Goal: Contribute content

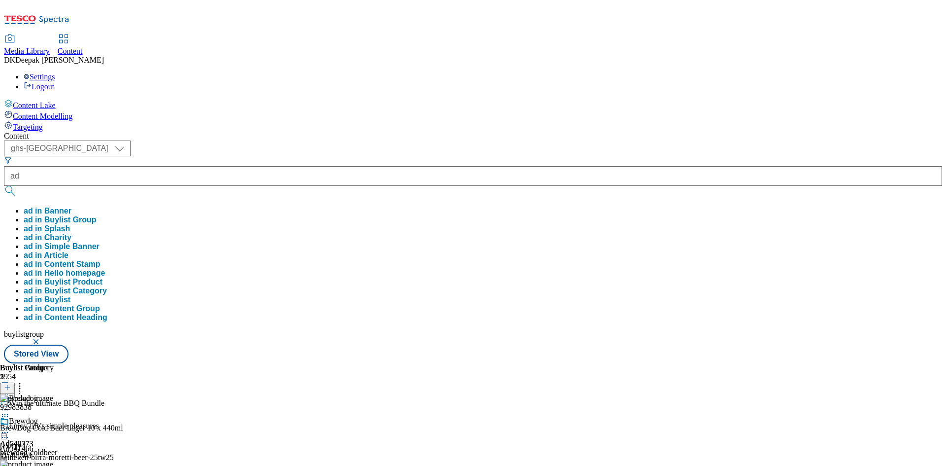
select select "ghs-uk"
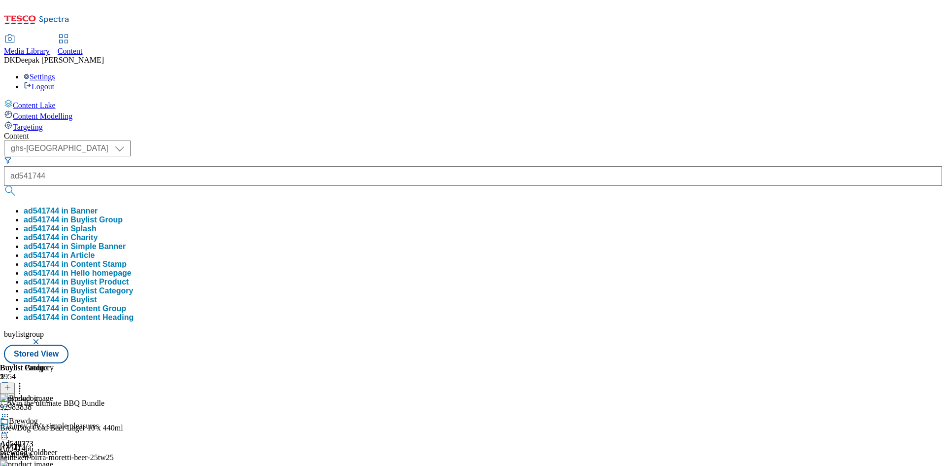
type input "ad541744"
click at [4, 186] on button "submit" at bounding box center [11, 191] width 14 height 10
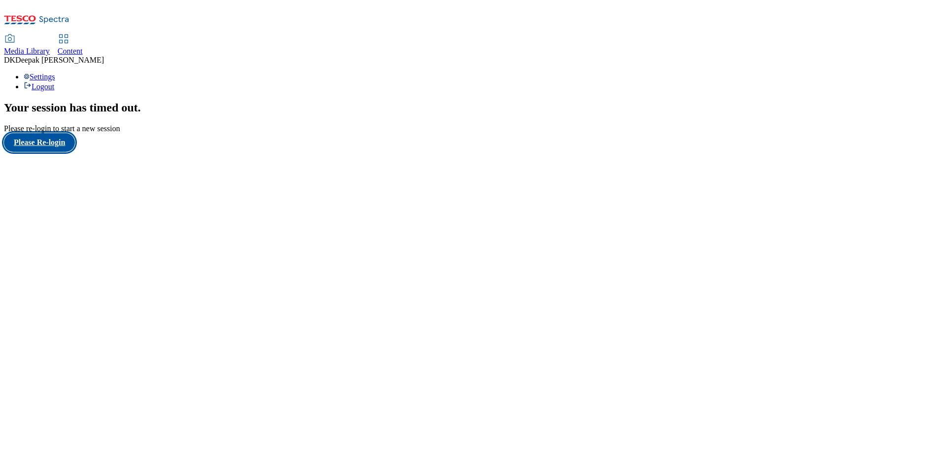
click at [52, 152] on button "Please Re-login" at bounding box center [39, 142] width 71 height 19
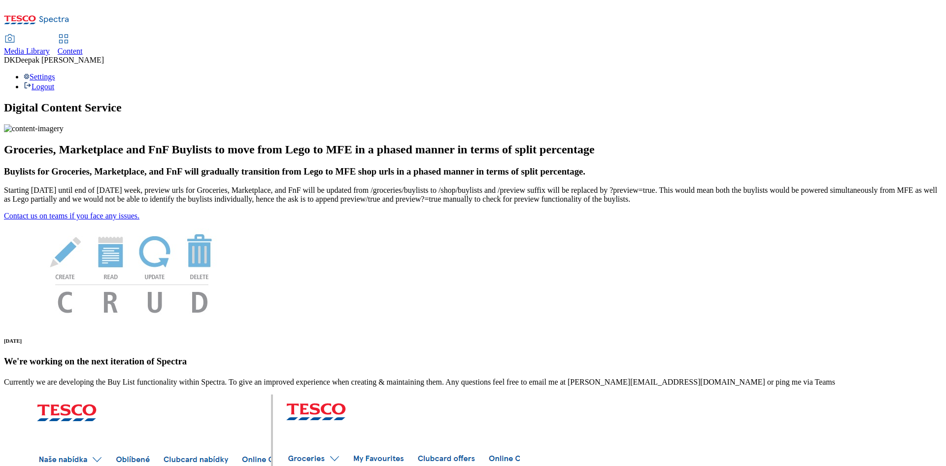
click at [83, 35] on link "Content" at bounding box center [70, 45] width 25 height 21
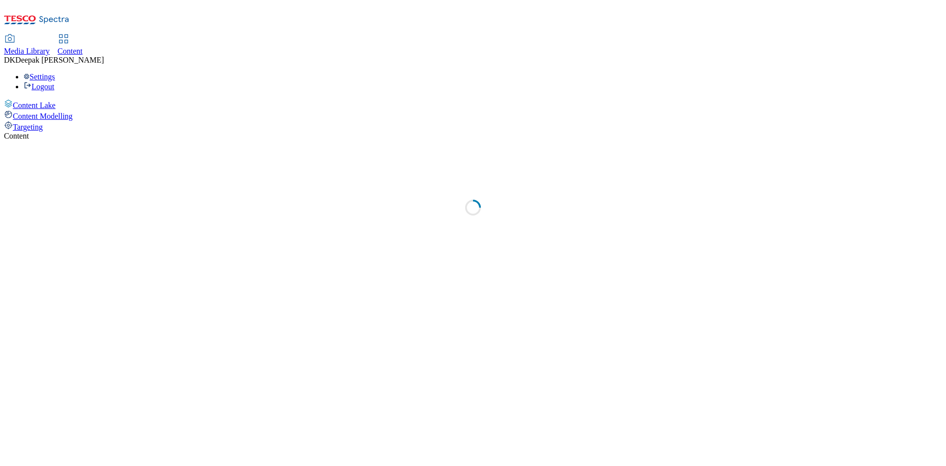
select select "ghs-uk"
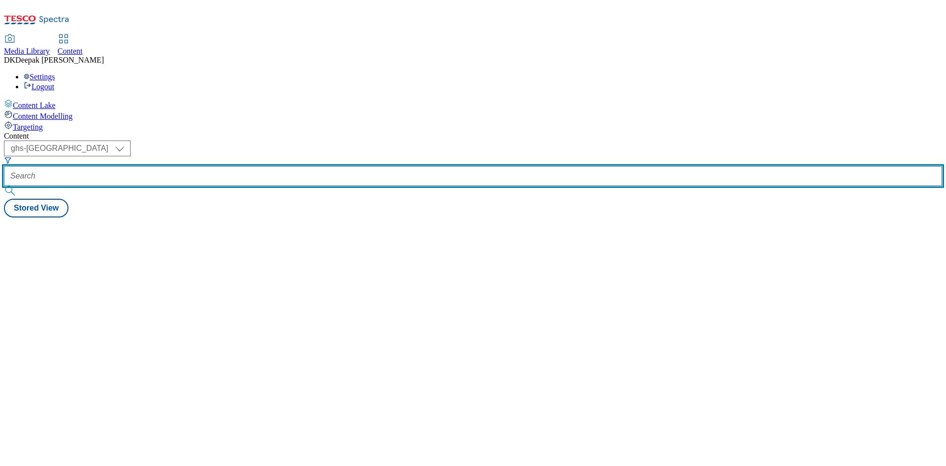
click at [236, 166] on input "text" at bounding box center [473, 176] width 938 height 20
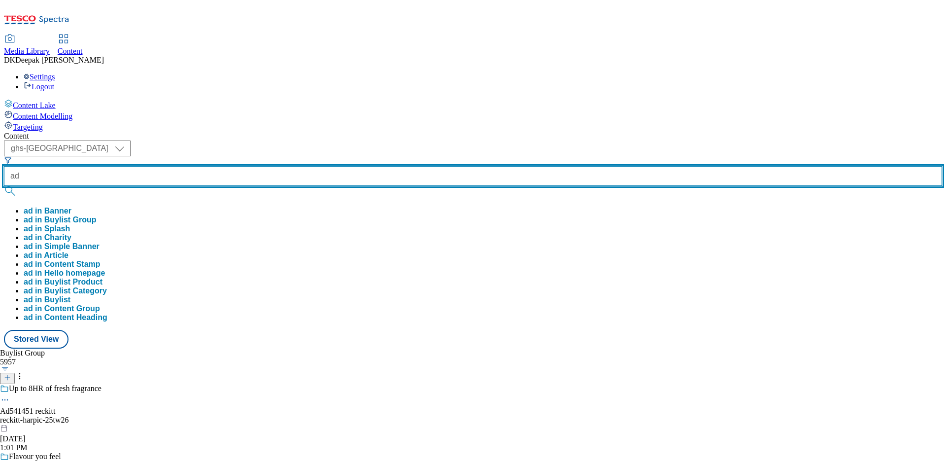
paste input "541744"
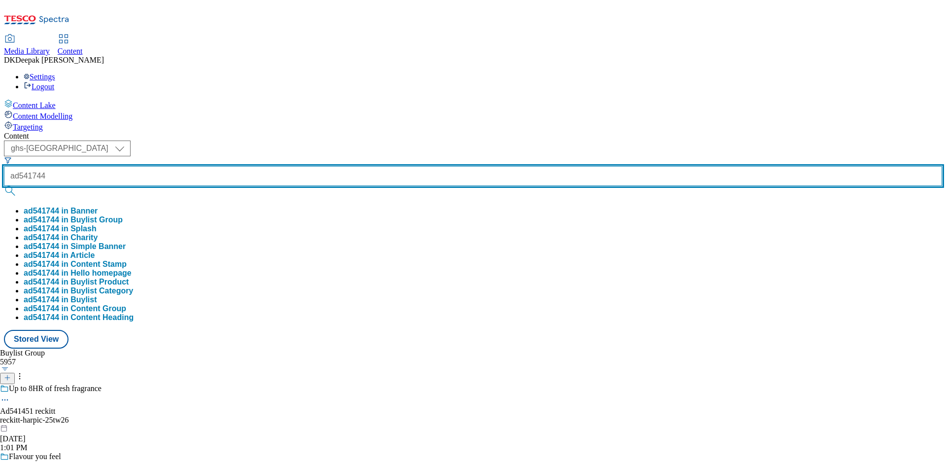
type input "ad541744"
click at [4, 186] on button "submit" at bounding box center [11, 191] width 14 height 10
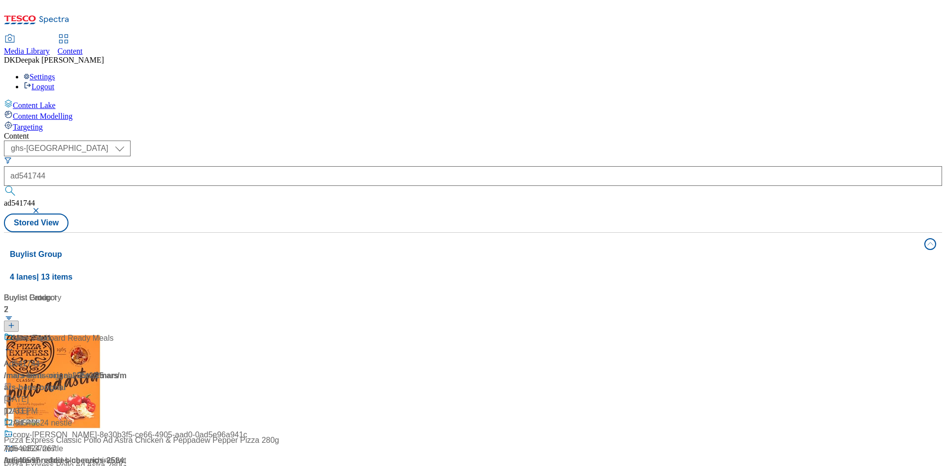
click at [11, 132] on div "Content Lake Content Modelling Targeting" at bounding box center [473, 115] width 938 height 33
click at [127, 370] on div "/ mars-bens-orignal-25tw25 / mars" at bounding box center [65, 376] width 123 height 12
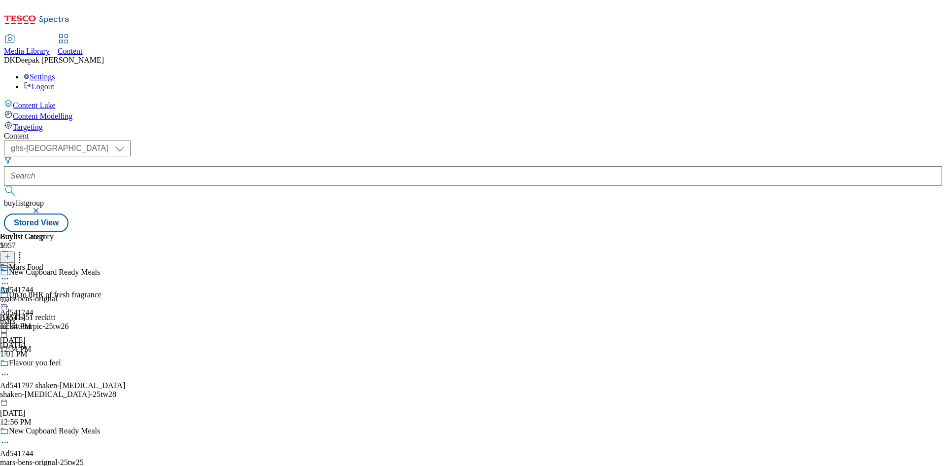
click at [10, 437] on icon at bounding box center [5, 442] width 10 height 10
click at [46, 457] on button "Edit" at bounding box center [33, 462] width 26 height 11
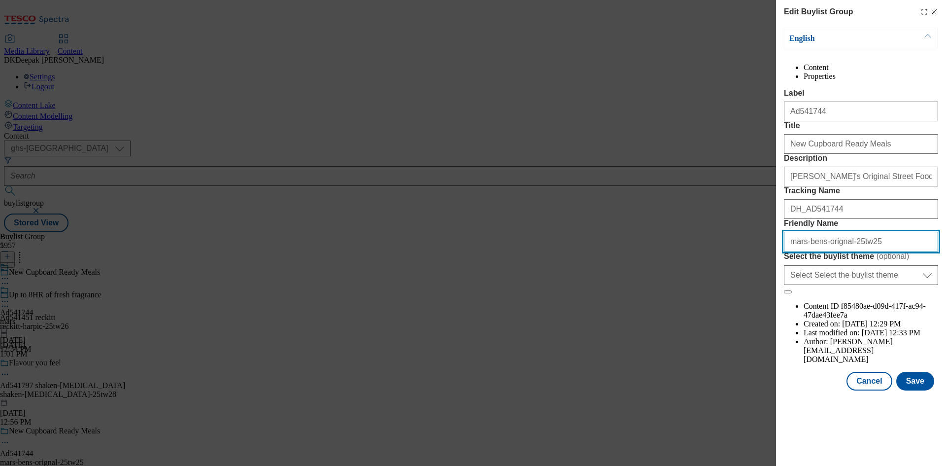
click at [833, 251] on input "mars-bens-orignal-25tw25" at bounding box center [861, 242] width 154 height 20
type input "mars-bens-original-25tw25"
click at [837, 147] on form "Label Ad541744 Title New Cupboard Ready Meals Description Ben's Original Street…" at bounding box center [861, 191] width 154 height 205
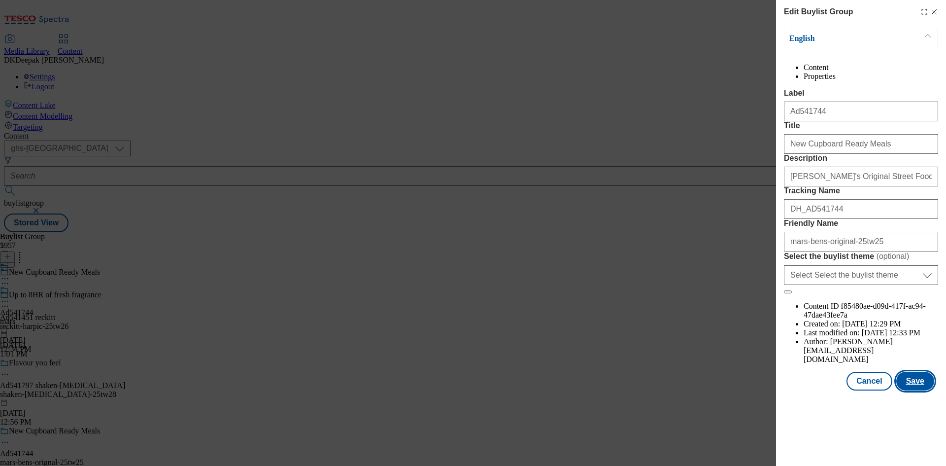
click at [927, 390] on button "Save" at bounding box center [916, 381] width 38 height 19
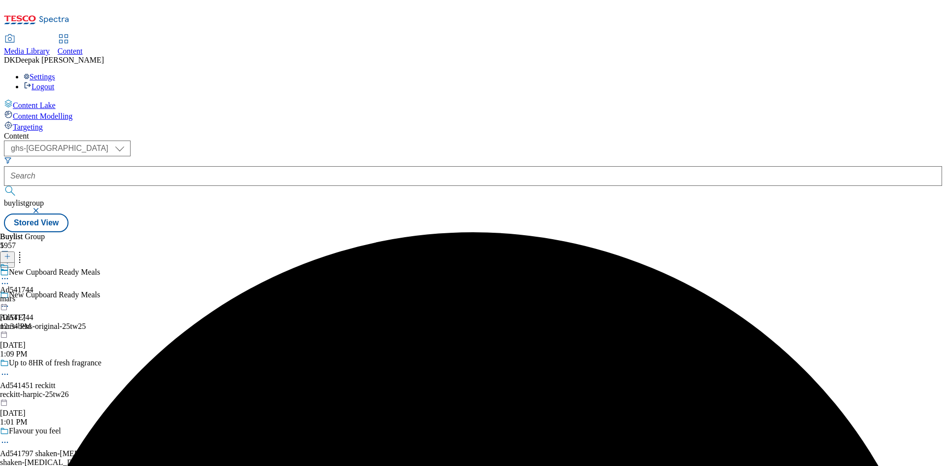
click at [34, 294] on div "mars" at bounding box center [17, 298] width 34 height 9
click at [10, 296] on icon at bounding box center [5, 301] width 10 height 10
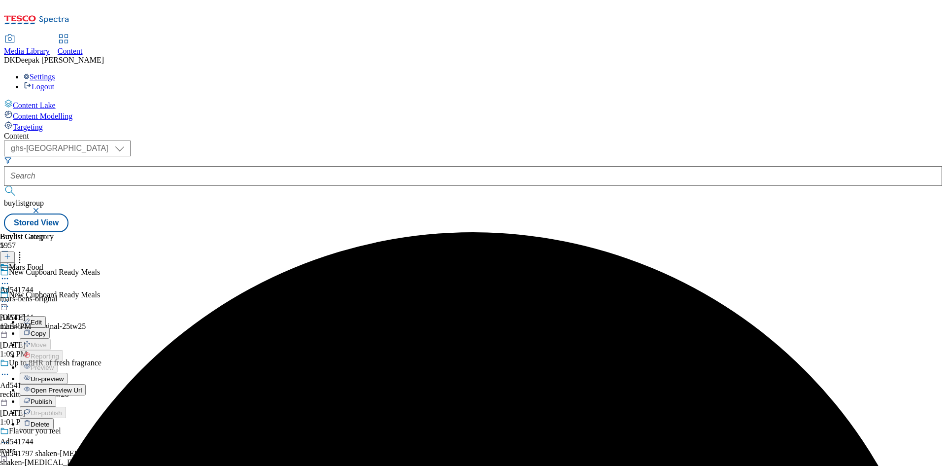
click at [46, 316] on button "Edit" at bounding box center [33, 321] width 26 height 11
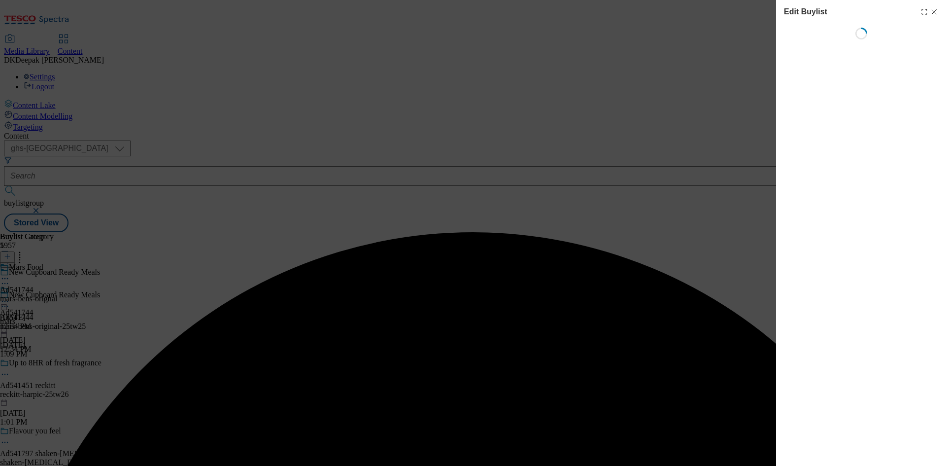
select select "tactical"
select select "supplier funded short term 1-3 weeks"
select select "dunnhumby"
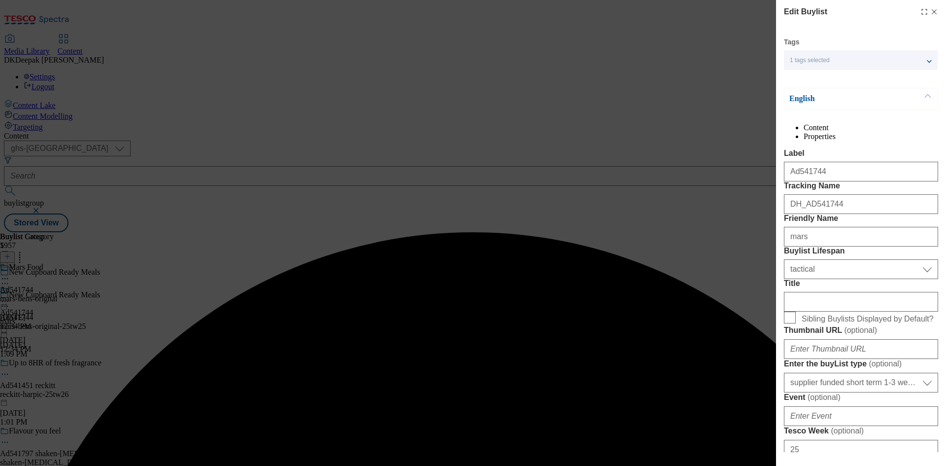
select select "Banner"
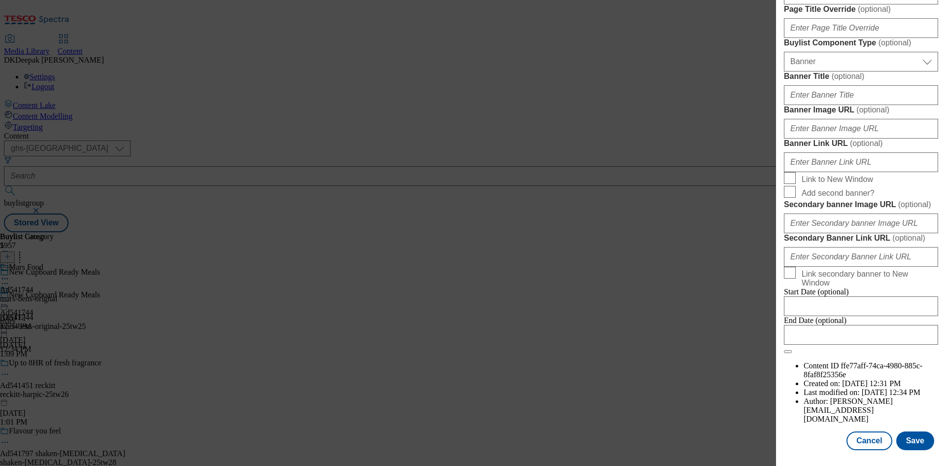
scroll to position [968, 0]
click at [847, 345] on input "Modal" at bounding box center [861, 335] width 154 height 20
select select "2025"
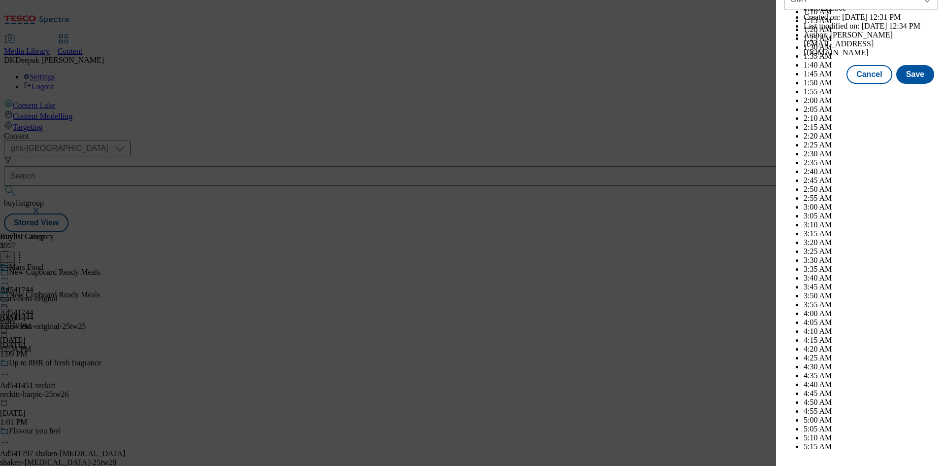
scroll to position [2873, 0]
select select "November"
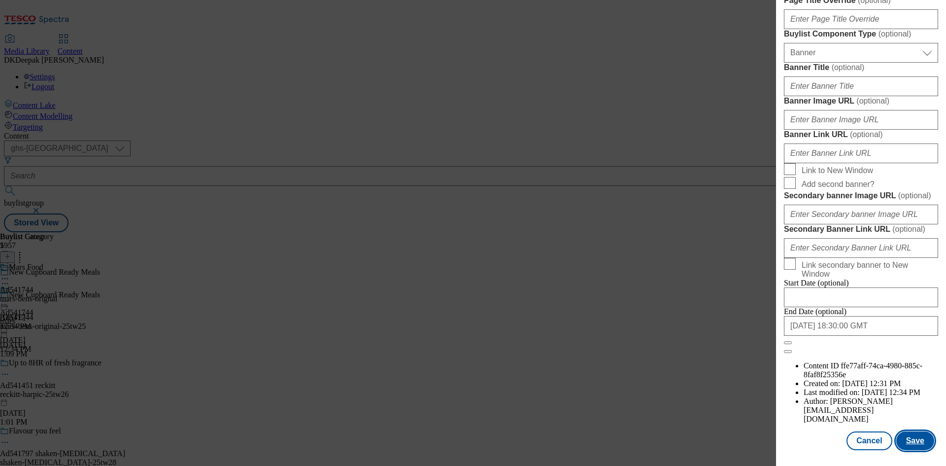
click at [919, 442] on button "Save" at bounding box center [916, 440] width 38 height 19
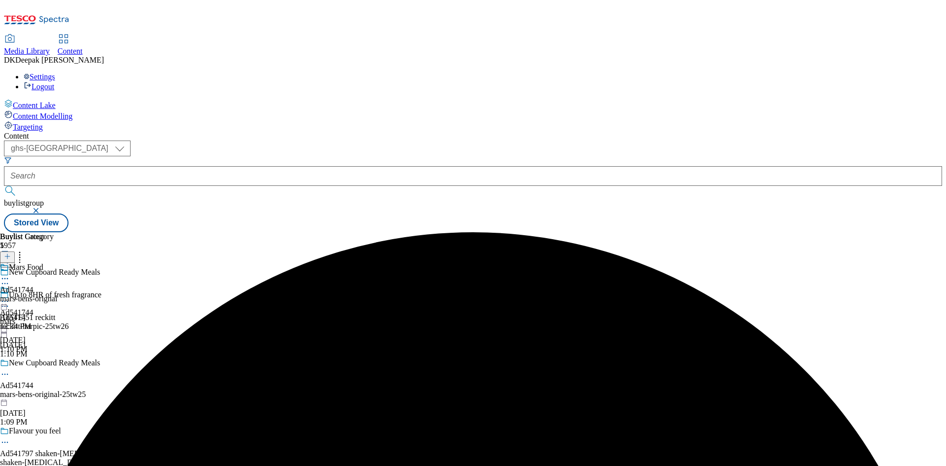
click at [57, 263] on div "Mars Food Ad541744 mars-bens-orignal Aug 14, 2025 12:34 PM" at bounding box center [28, 297] width 57 height 68
click at [10, 296] on icon at bounding box center [5, 301] width 10 height 10
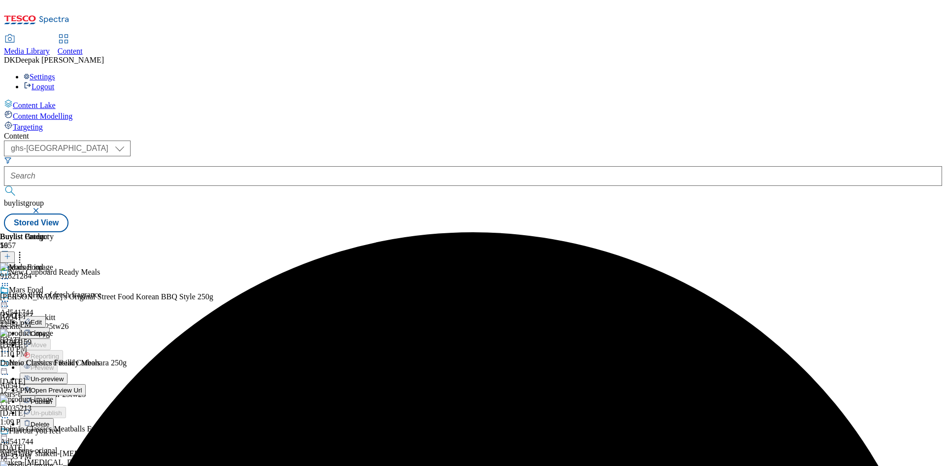
click at [86, 316] on li "Edit" at bounding box center [53, 321] width 66 height 11
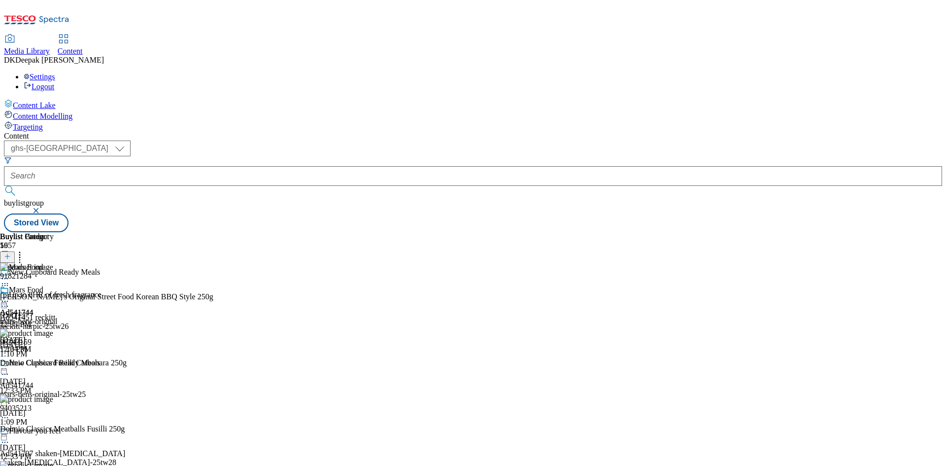
click at [10, 296] on icon at bounding box center [5, 301] width 10 height 10
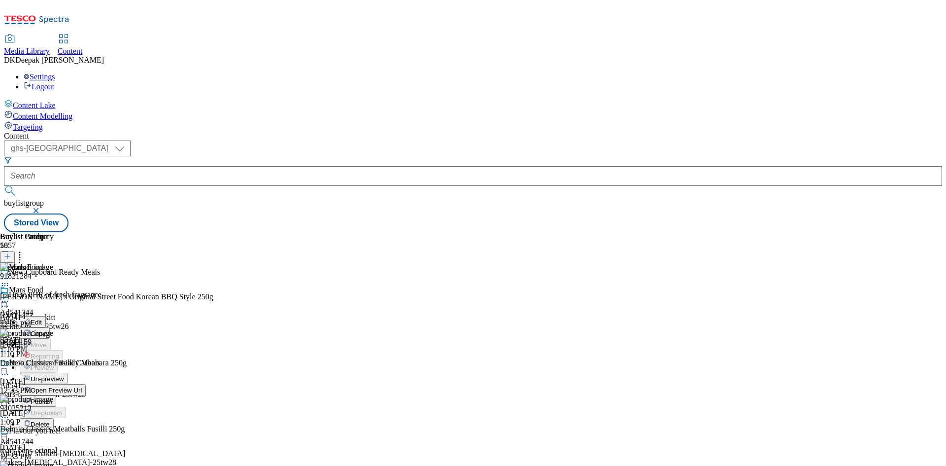
click at [46, 317] on div "Edit" at bounding box center [33, 321] width 26 height 8
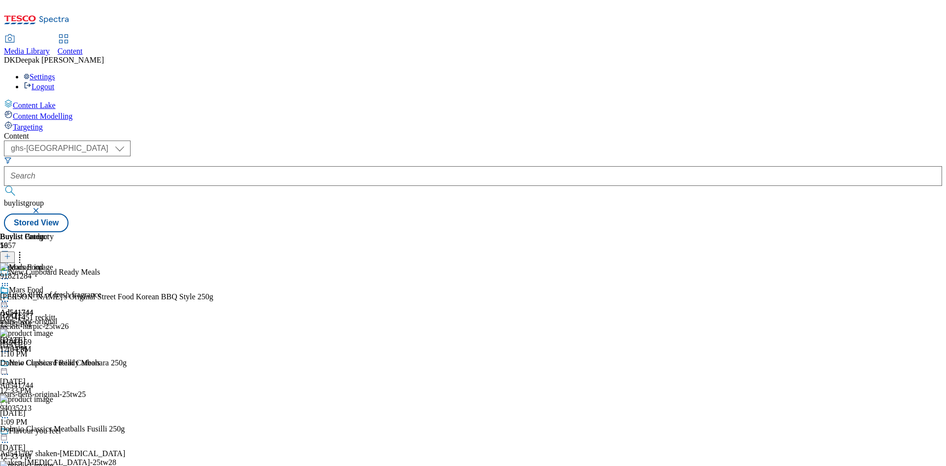
click at [10, 296] on icon at bounding box center [5, 301] width 10 height 10
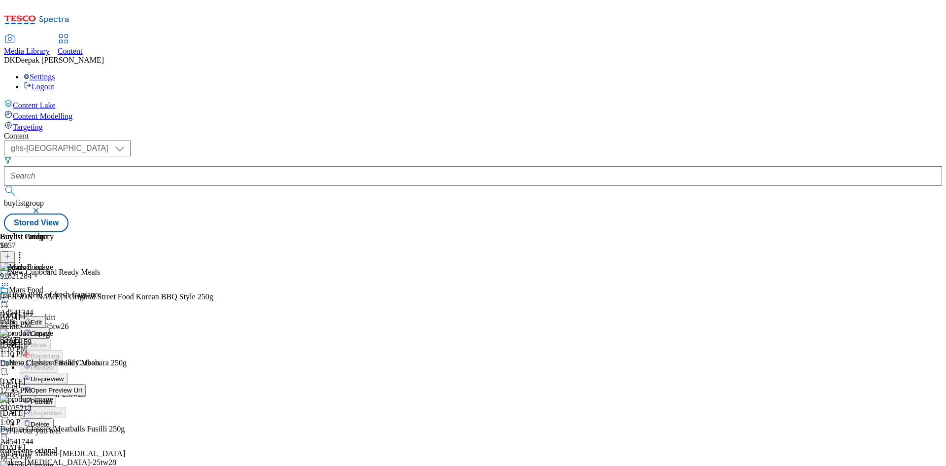
click at [86, 316] on li "Edit" at bounding box center [53, 321] width 66 height 11
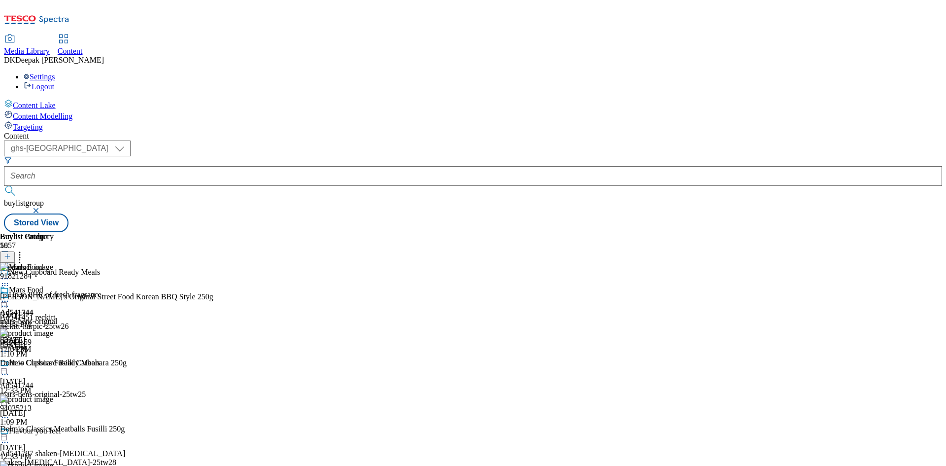
click at [10, 296] on icon at bounding box center [5, 301] width 10 height 10
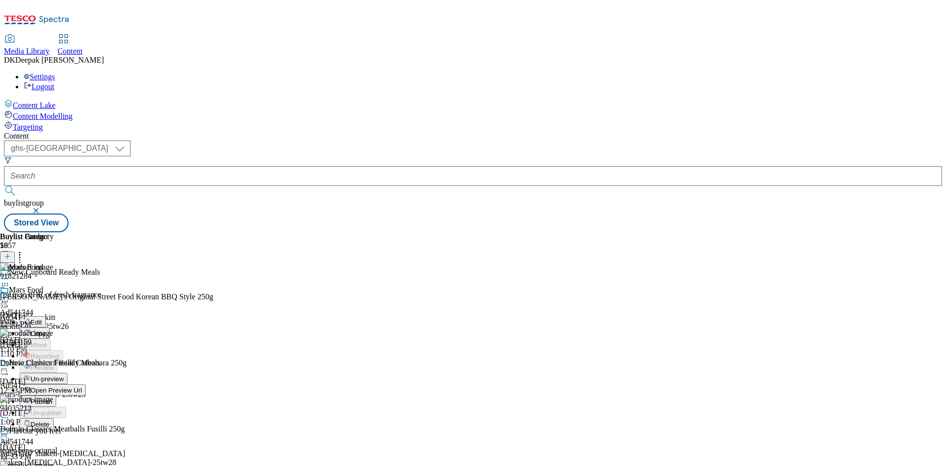
click at [46, 316] on button "Edit" at bounding box center [33, 321] width 26 height 11
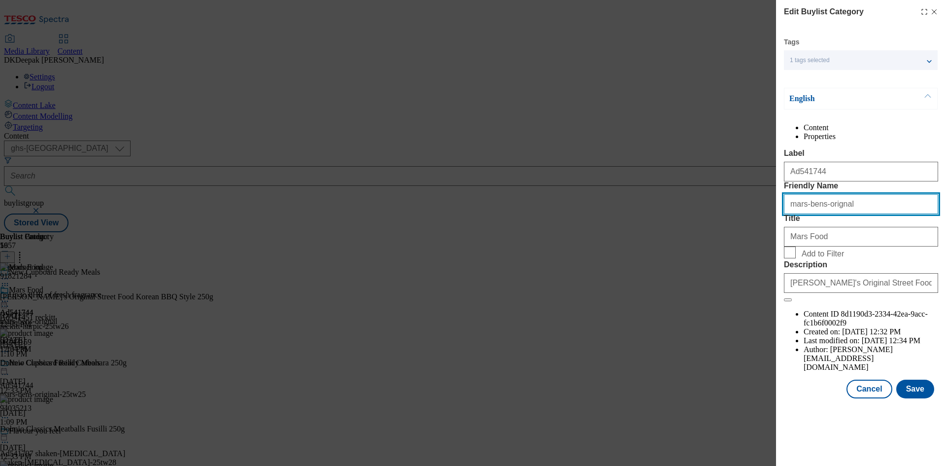
click at [833, 214] on input "mars-bens-orignal" at bounding box center [861, 204] width 154 height 20
type input "mars-bens-original"
click at [920, 398] on button "Save" at bounding box center [916, 389] width 38 height 19
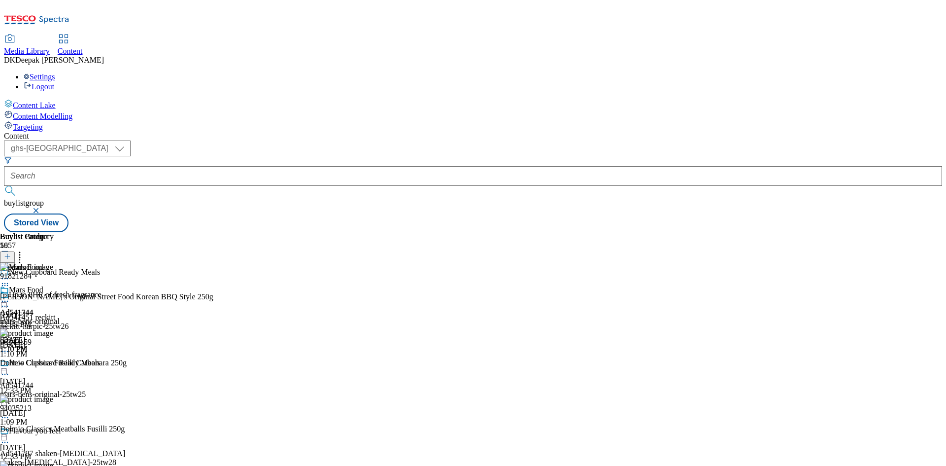
click at [3, 301] on circle at bounding box center [2, 301] width 1 height 1
click at [54, 364] on span "Preview" at bounding box center [42, 367] width 23 height 7
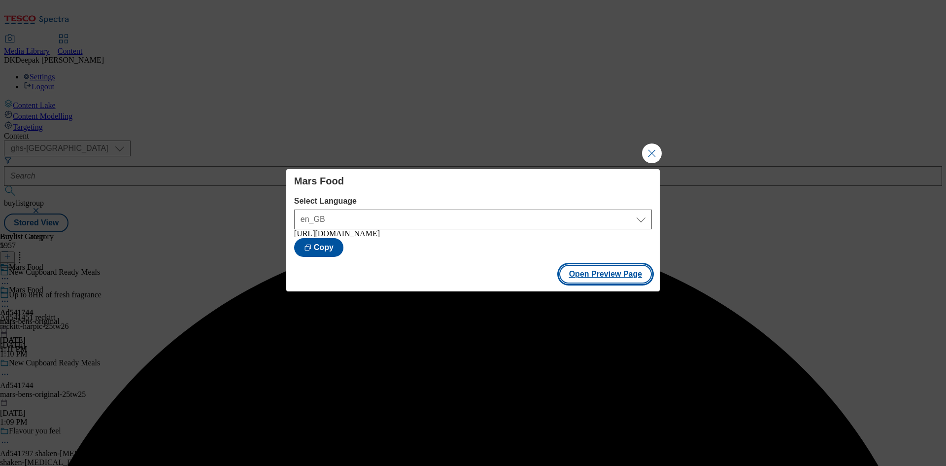
click at [597, 274] on button "Open Preview Page" at bounding box center [605, 274] width 93 height 19
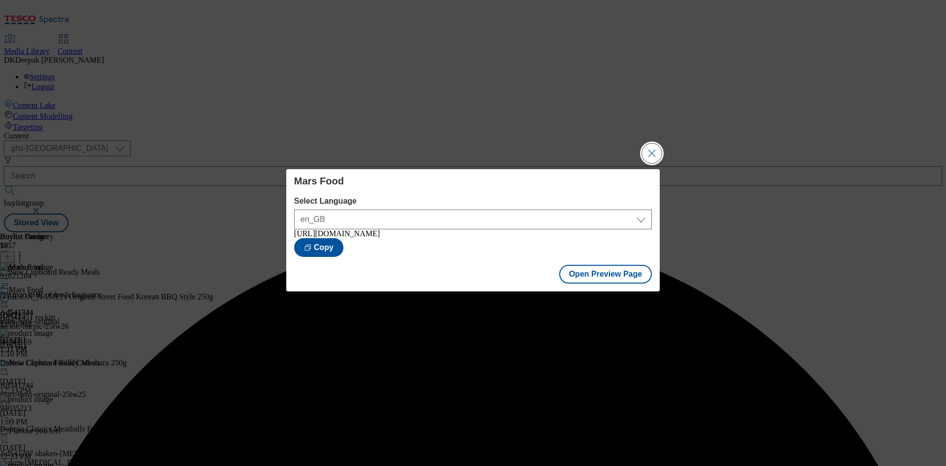
click at [647, 149] on button "Close Modal" at bounding box center [652, 153] width 20 height 20
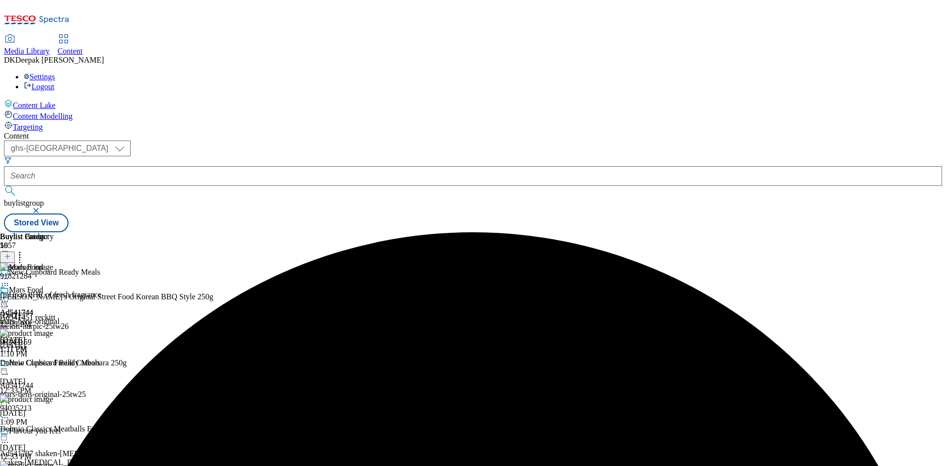
click at [10, 296] on icon at bounding box center [5, 301] width 10 height 10
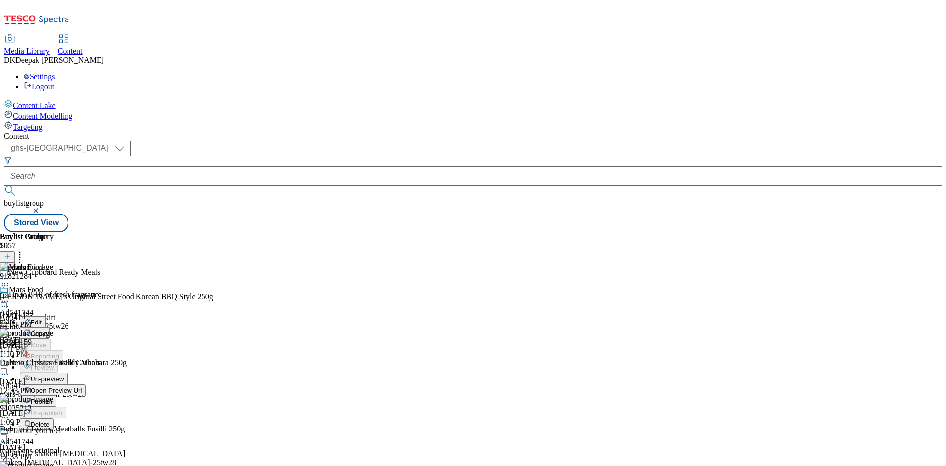
click at [56, 395] on button "Publish" at bounding box center [38, 400] width 36 height 11
